Goal: Check status: Check status

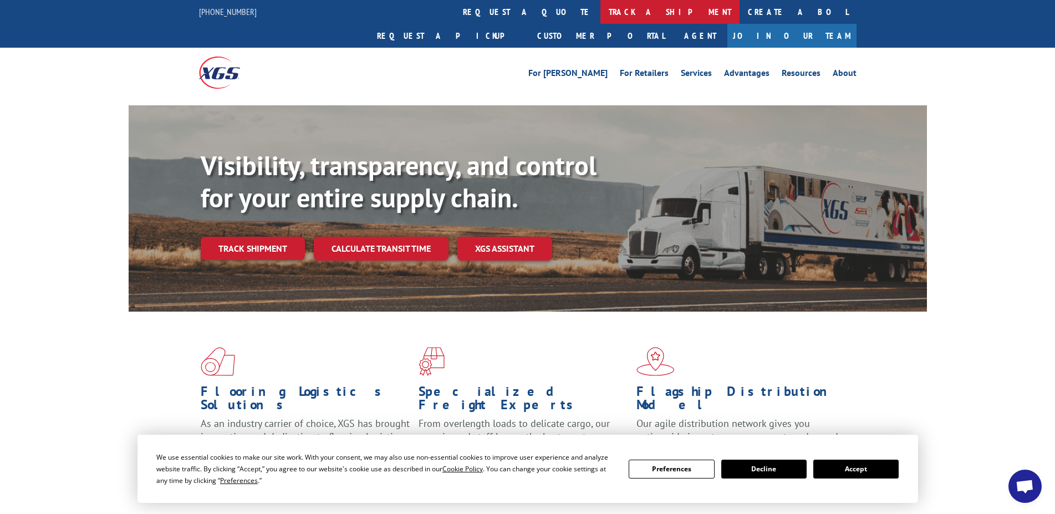
click at [600, 14] on link "track a shipment" at bounding box center [669, 12] width 139 height 24
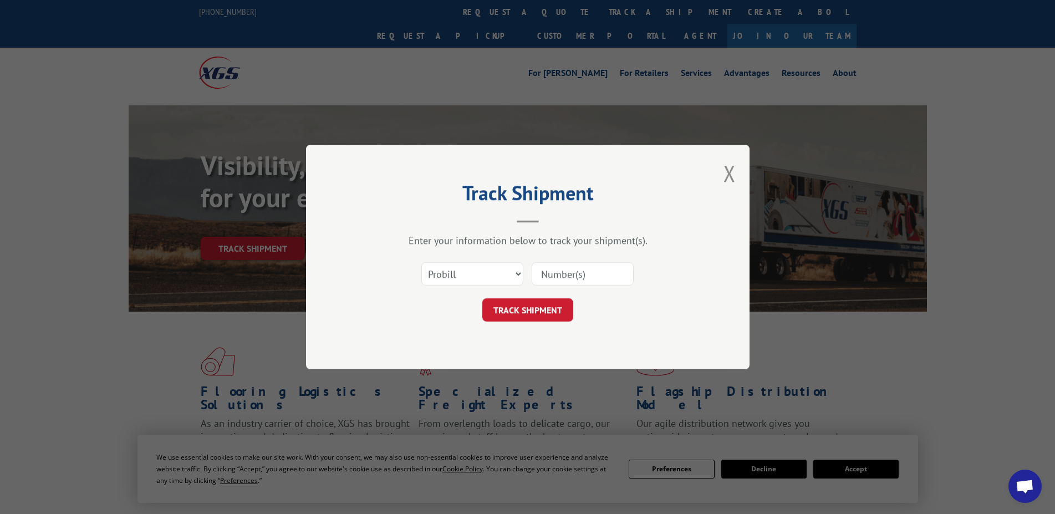
click at [551, 272] on input at bounding box center [583, 273] width 102 height 23
type input "5555452"
click at [516, 273] on select "Select category... Probill BOL PO" at bounding box center [472, 273] width 102 height 23
select select "bol"
click at [421, 262] on select "Select category... Probill BOL PO" at bounding box center [472, 273] width 102 height 23
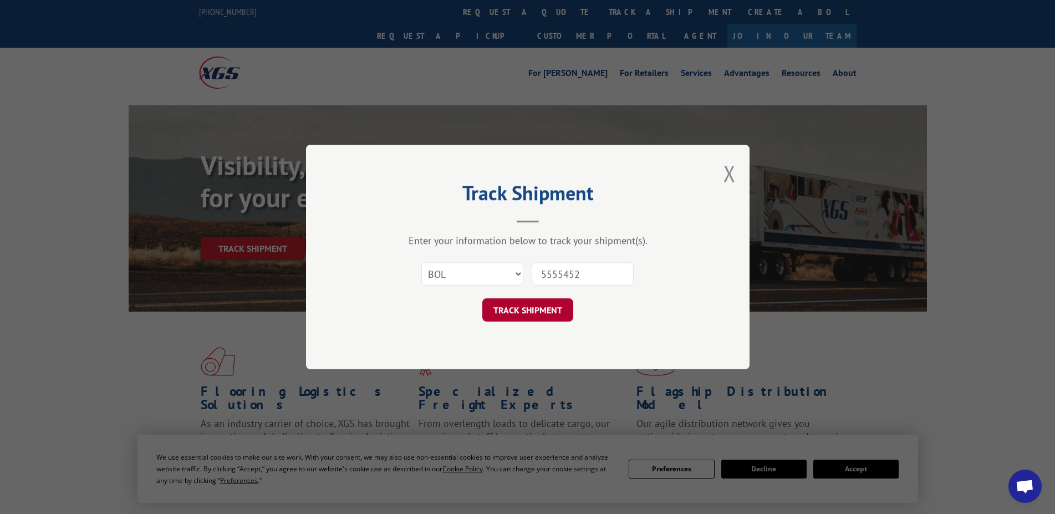
click at [527, 309] on button "TRACK SHIPMENT" at bounding box center [527, 309] width 91 height 23
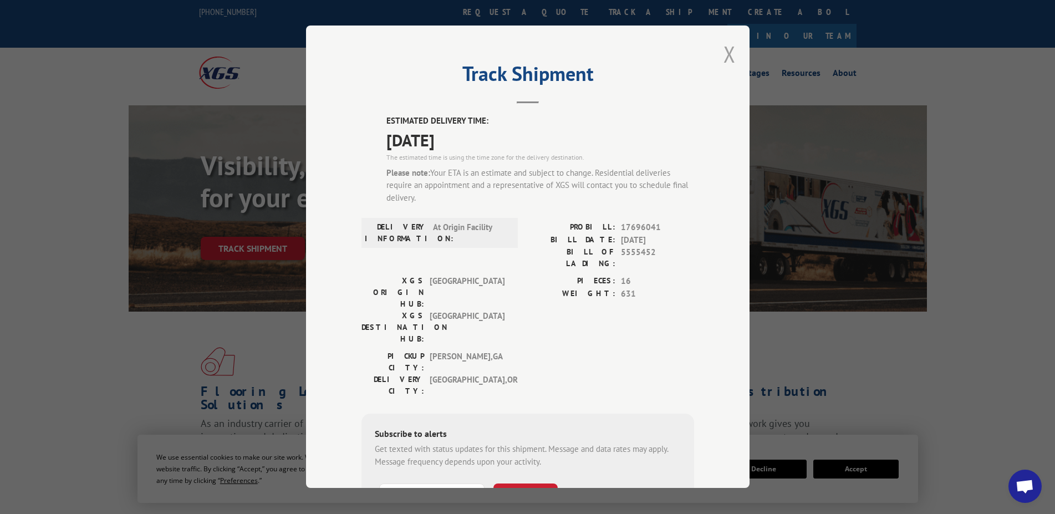
click at [728, 54] on button "Close modal" at bounding box center [730, 53] width 12 height 29
